Goal: Transaction & Acquisition: Purchase product/service

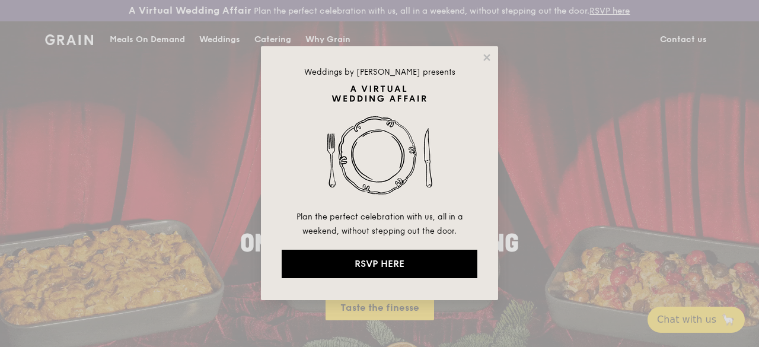
click at [157, 50] on div "Weddings by [PERSON_NAME] presents Plan the perfect celebration with us, all in…" at bounding box center [379, 173] width 759 height 347
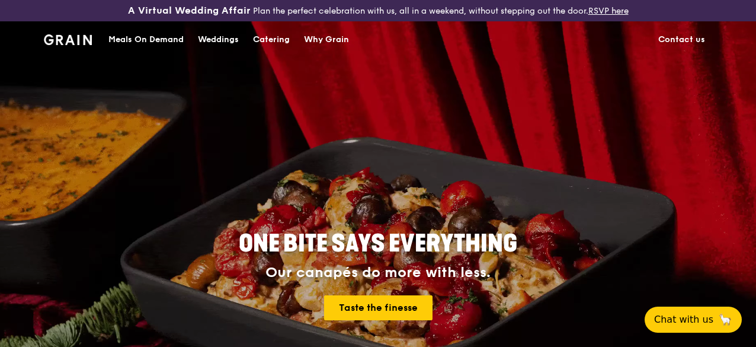
click at [159, 47] on div "Meals On Demand" at bounding box center [145, 40] width 75 height 36
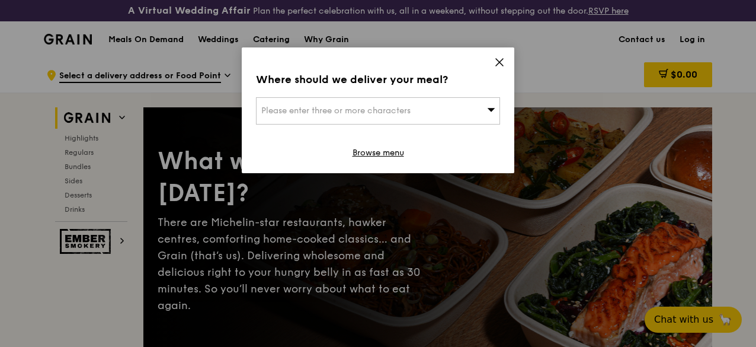
click at [407, 101] on div "Please enter three or more characters" at bounding box center [378, 110] width 244 height 27
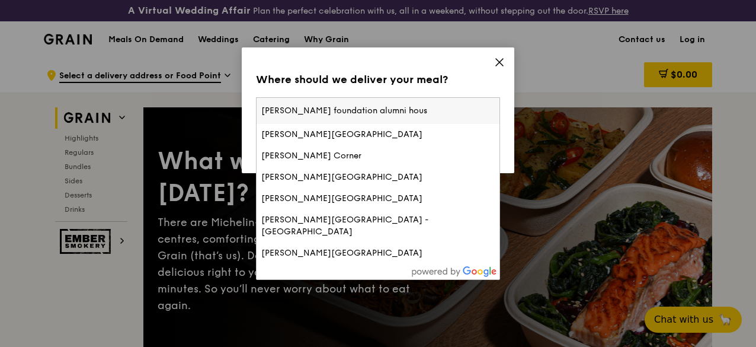
type input "[PERSON_NAME] foundation alumni house"
drag, startPoint x: 407, startPoint y: 106, endPoint x: 1, endPoint y: 99, distance: 405.5
click at [1, 99] on div "Where should we deliver your meal? Please enter three or more characters [PERSO…" at bounding box center [378, 173] width 756 height 347
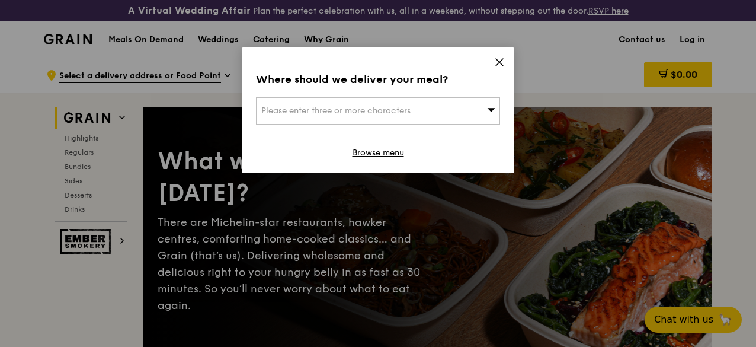
click at [405, 114] on span "Please enter three or more characters" at bounding box center [335, 110] width 149 height 10
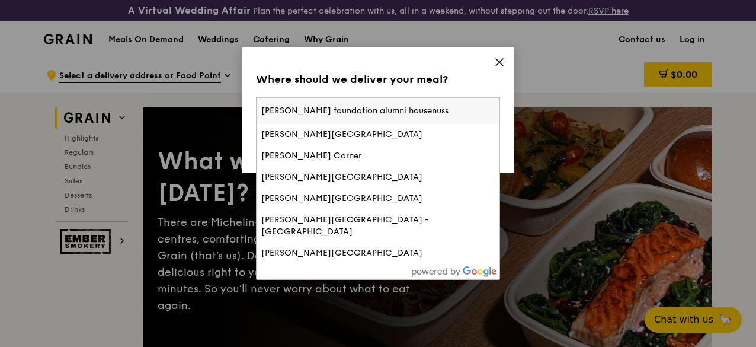
type input "[PERSON_NAME] foundation alumni housenussu"
drag, startPoint x: 429, startPoint y: 111, endPoint x: 158, endPoint y: 113, distance: 270.3
click at [158, 113] on div "Where should we deliver your meal? Please enter three or more characters [PERSO…" at bounding box center [378, 173] width 756 height 347
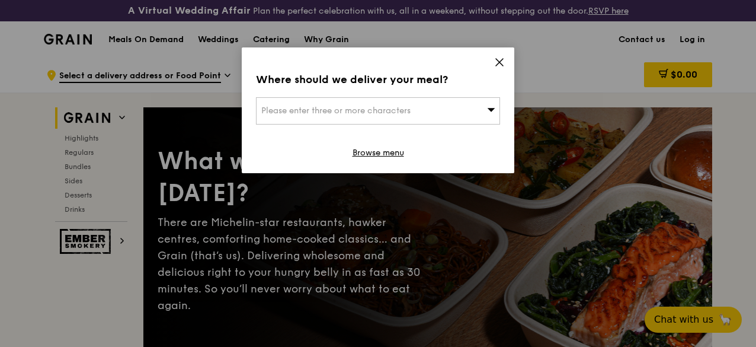
click at [438, 108] on div "Please enter three or more characters" at bounding box center [378, 110] width 244 height 27
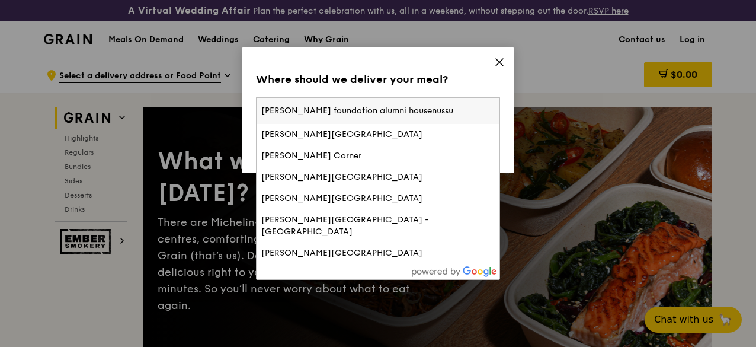
drag, startPoint x: 491, startPoint y: 92, endPoint x: 377, endPoint y: 107, distance: 114.8
click at [274, 97] on div "Where should we deliver your meal? Please enter three or more characters [PERSO…" at bounding box center [378, 110] width 273 height 126
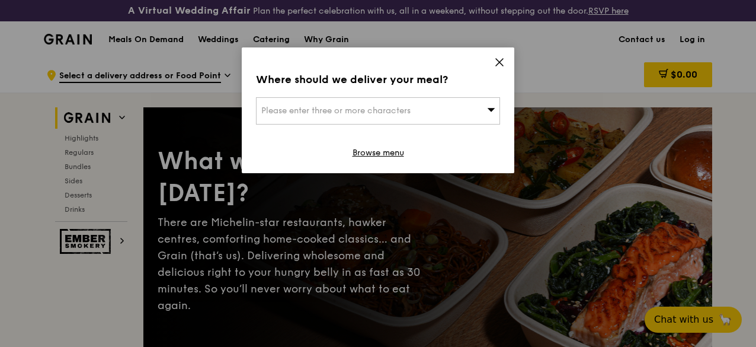
click at [446, 108] on div "Please enter three or more characters" at bounding box center [378, 110] width 244 height 27
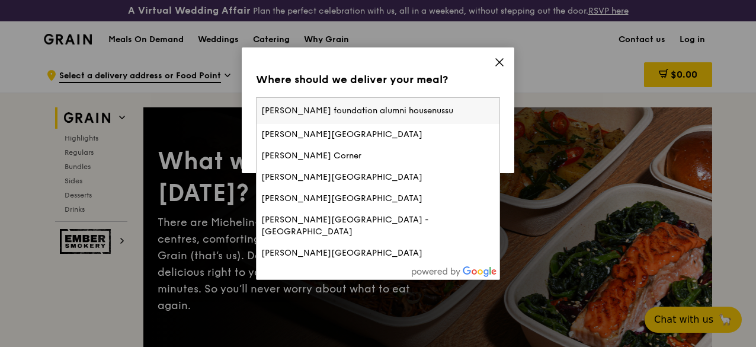
drag, startPoint x: 419, startPoint y: 110, endPoint x: 231, endPoint y: 101, distance: 188.1
click at [231, 101] on div "Where should we deliver your meal? Please enter three or more characters [PERSO…" at bounding box center [378, 173] width 756 height 347
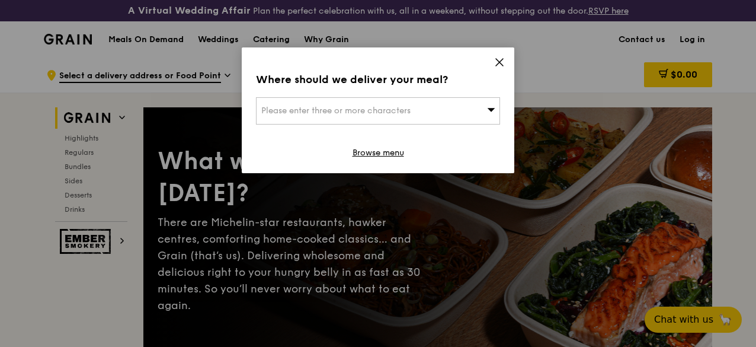
click at [493, 108] on icon at bounding box center [492, 110] width 8 height 4
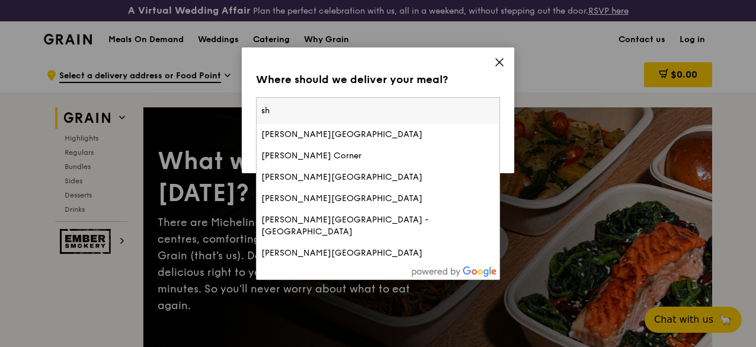
type input "s"
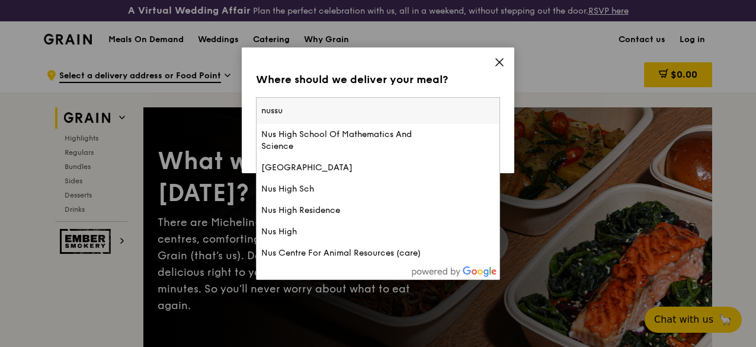
type input "nussu"
click at [497, 60] on icon at bounding box center [499, 62] width 11 height 11
